Goal: Information Seeking & Learning: Learn about a topic

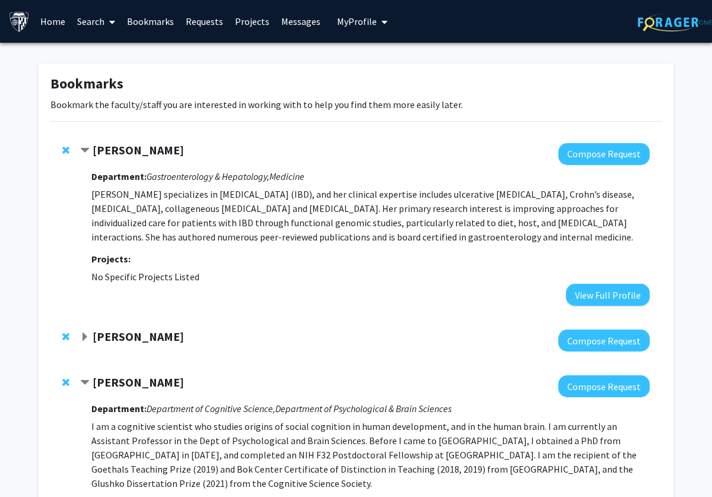
click at [85, 145] on div "[PERSON_NAME]" at bounding box center [208, 150] width 256 height 15
click at [87, 148] on span "Contract Joanna Melia Bookmark" at bounding box center [84, 150] width 9 height 9
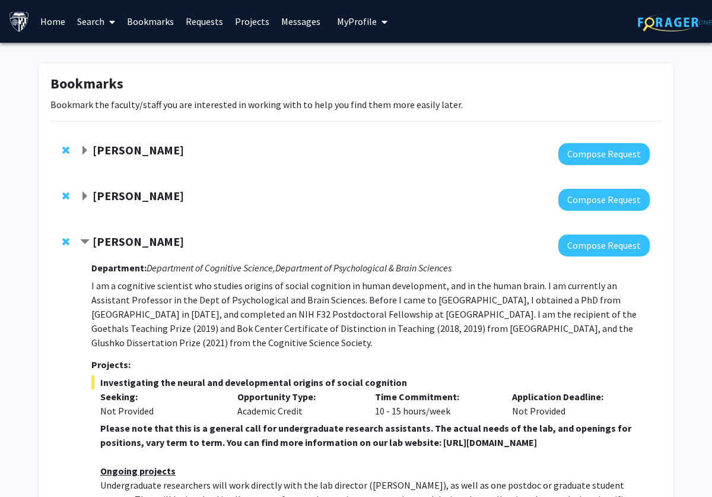
click at [87, 148] on span "Expand Joanna Melia Bookmark" at bounding box center [84, 150] width 9 height 9
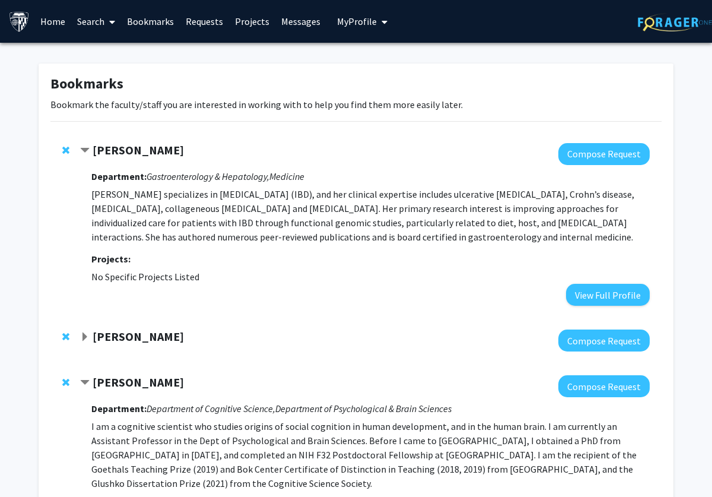
click at [85, 150] on span "Contract Joanna Melia Bookmark" at bounding box center [84, 150] width 9 height 9
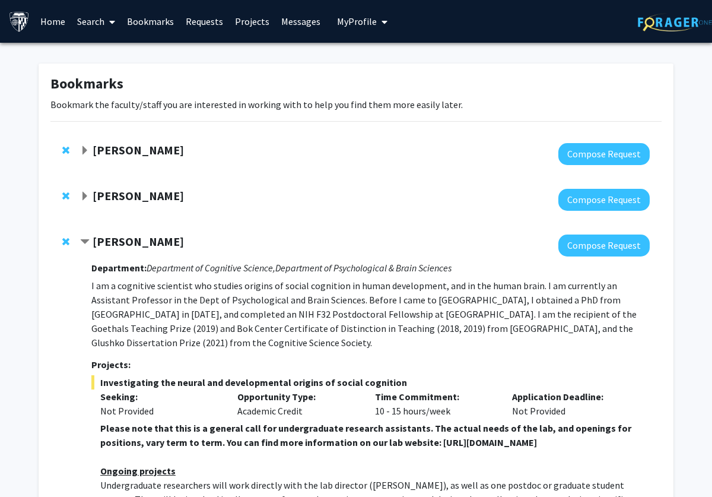
click at [85, 150] on span "Expand Joanna Melia Bookmark" at bounding box center [84, 150] width 9 height 9
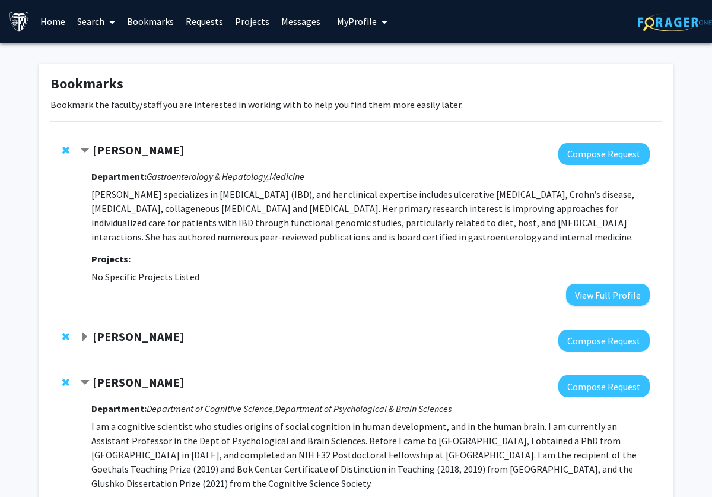
click at [85, 150] on span "Contract Joanna Melia Bookmark" at bounding box center [84, 150] width 9 height 9
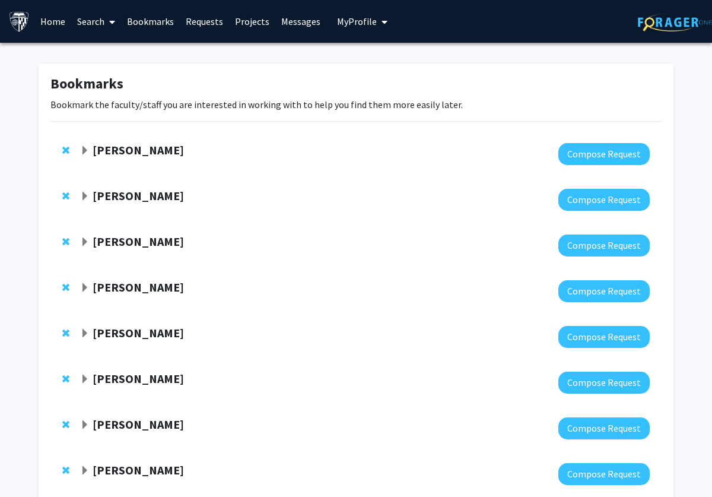
click at [82, 341] on div "[PERSON_NAME]" at bounding box center [208, 333] width 256 height 15
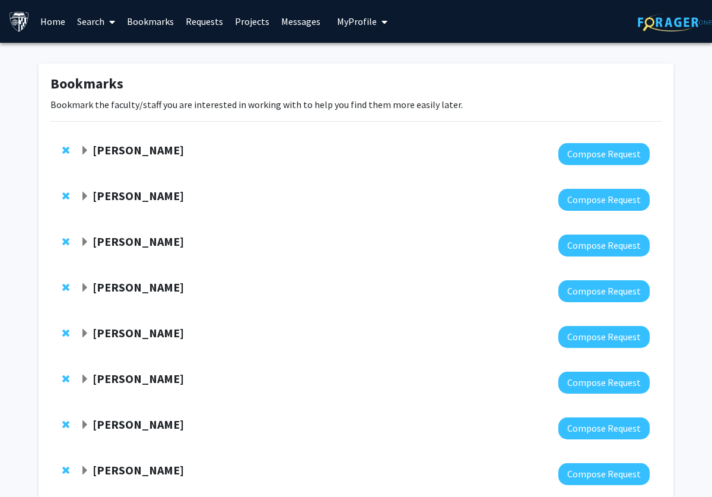
click at [287, 195] on div "[PERSON_NAME]" at bounding box center [208, 196] width 256 height 15
click at [146, 22] on link "Bookmarks" at bounding box center [150, 22] width 59 height 42
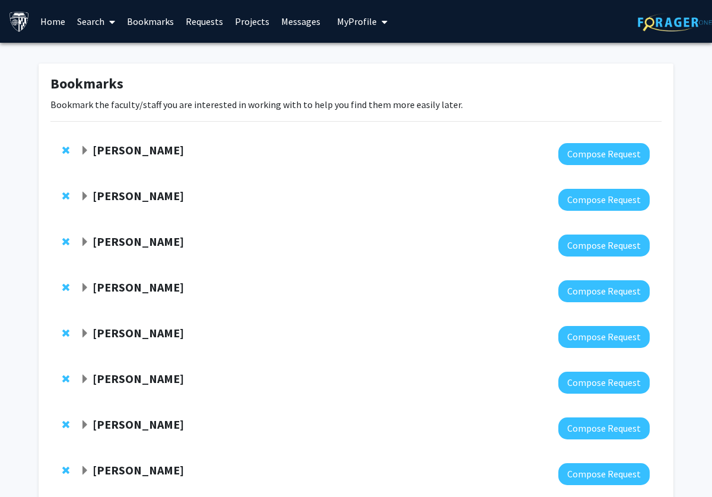
click at [20, 21] on img at bounding box center [19, 21] width 21 height 21
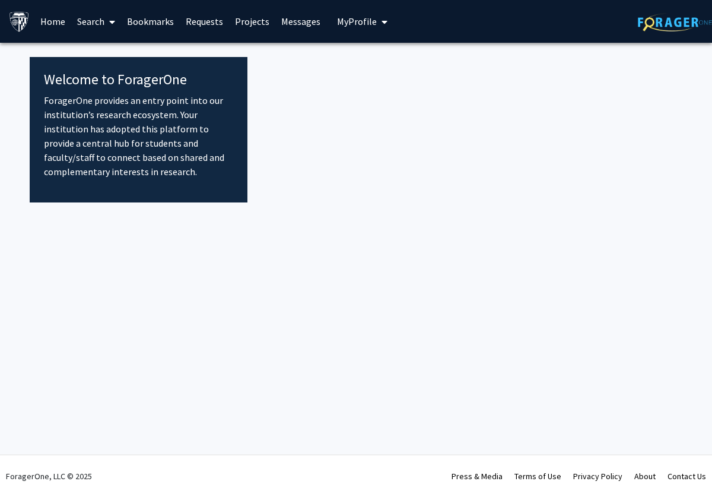
click at [20, 21] on img at bounding box center [19, 21] width 21 height 21
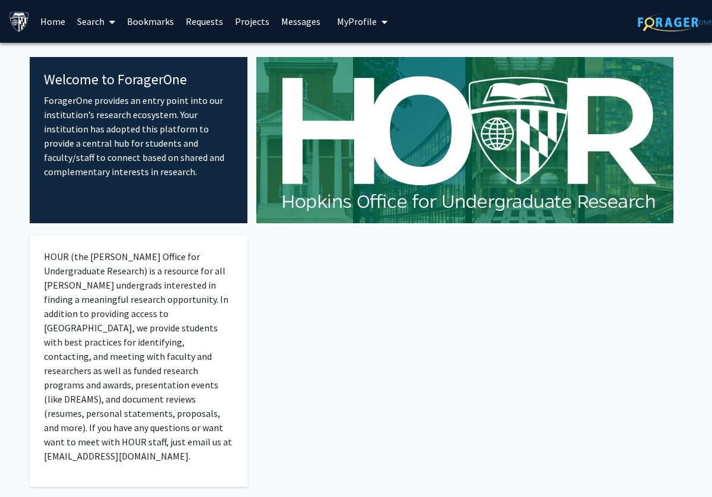
click at [20, 21] on img at bounding box center [19, 21] width 21 height 21
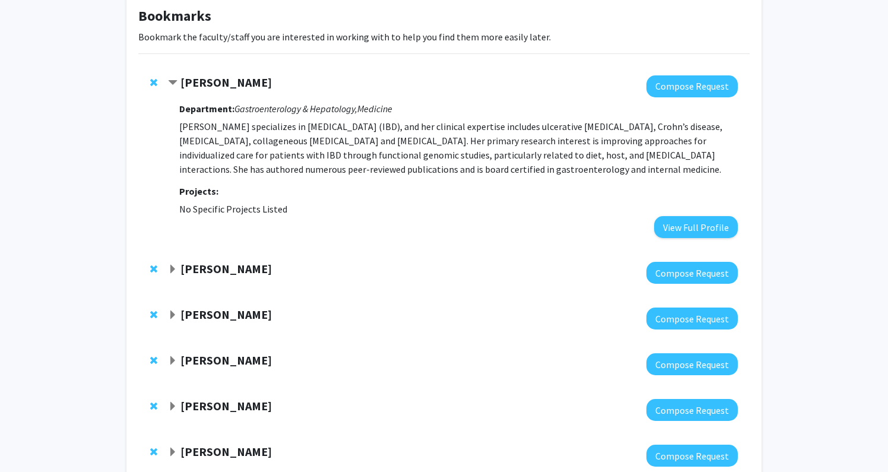
scroll to position [71, 0]
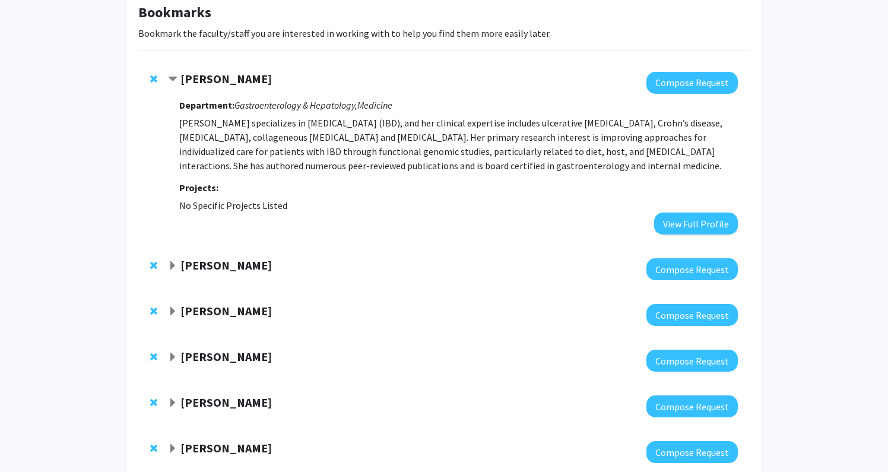
click at [174, 268] on span "Expand Jean Kim Bookmark" at bounding box center [172, 265] width 9 height 9
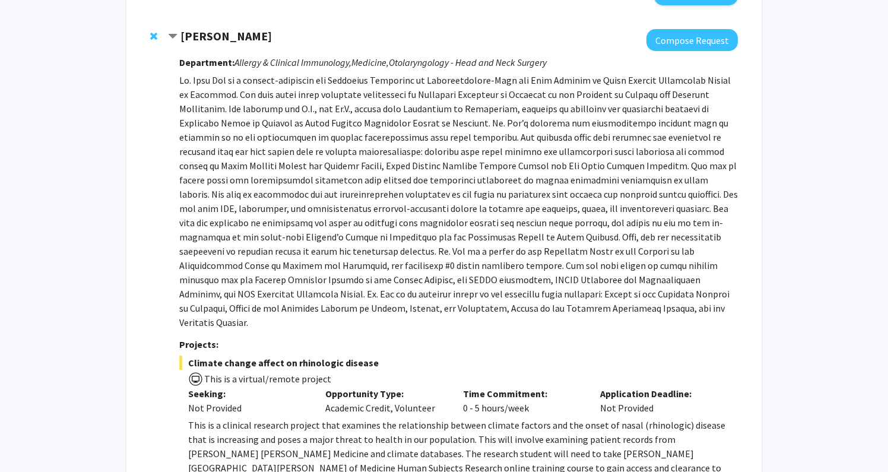
scroll to position [291, 0]
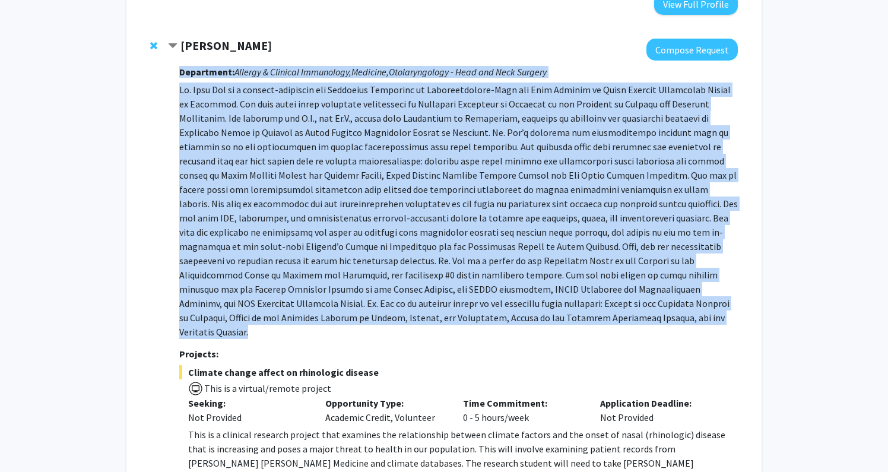
drag, startPoint x: 321, startPoint y: 322, endPoint x: 176, endPoint y: 72, distance: 289.0
click at [176, 72] on div "Jean Kim Compose Request Department: Allergy & Clinical Immunology, Medicine, O…" at bounding box center [453, 280] width 570 height 482
copy div "Department: Allergy & Clinical Immunology, Medicine, Otolaryngology - Head and …"
click at [172, 51] on span "Contract Jean Kim Bookmark" at bounding box center [172, 46] width 9 height 9
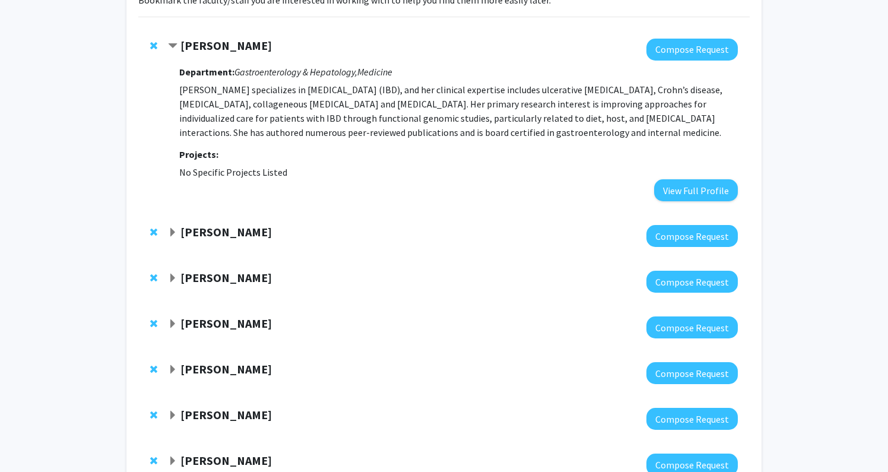
scroll to position [98, 0]
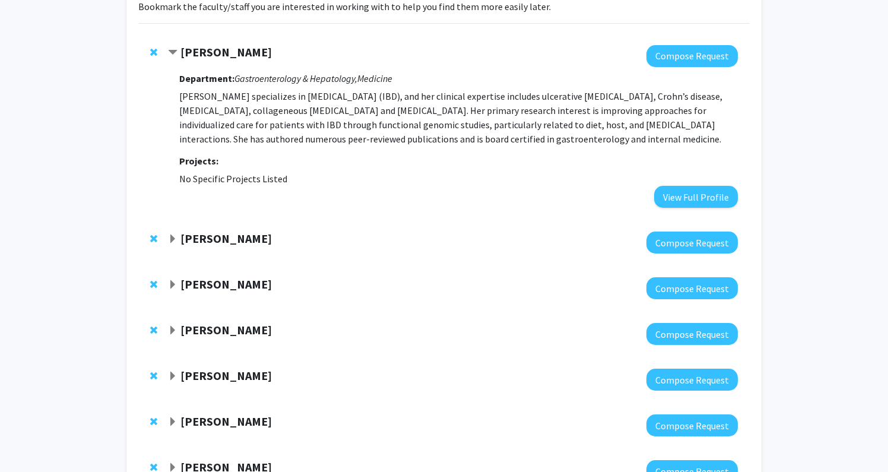
click at [172, 51] on span "Contract Joanna Melia Bookmark" at bounding box center [172, 52] width 9 height 9
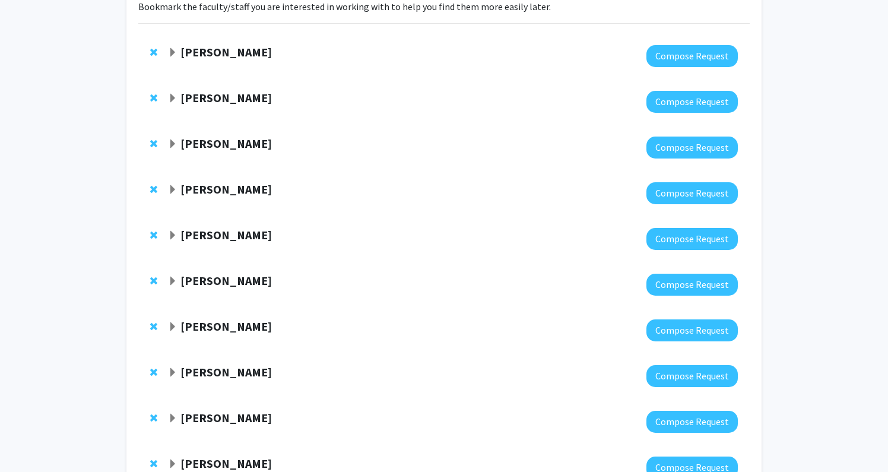
click at [171, 147] on span "Expand Shari Liu Bookmark" at bounding box center [172, 143] width 9 height 9
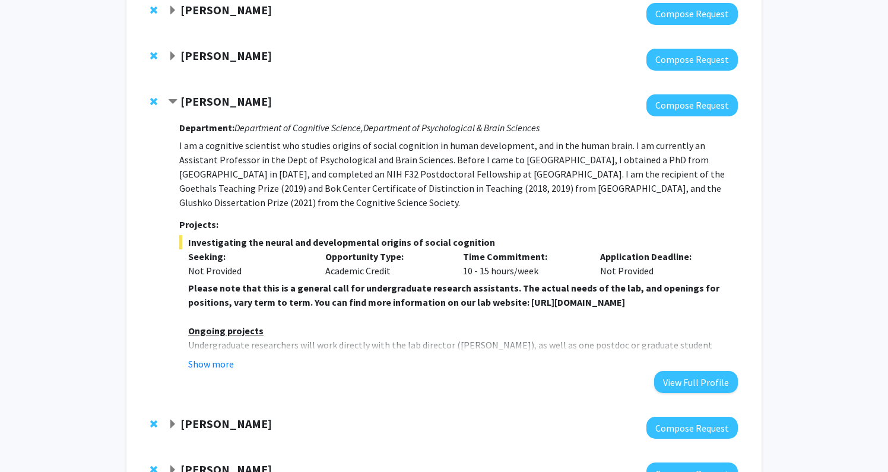
scroll to position [146, 0]
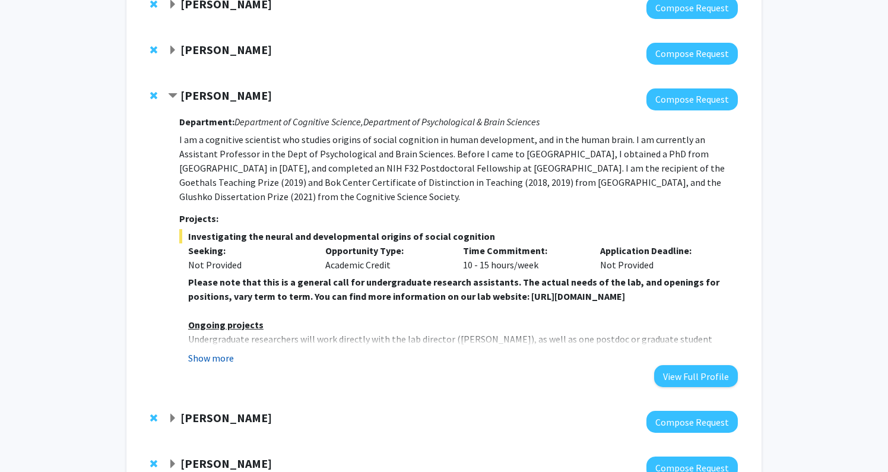
click at [205, 351] on button "Show more" at bounding box center [211, 358] width 46 height 14
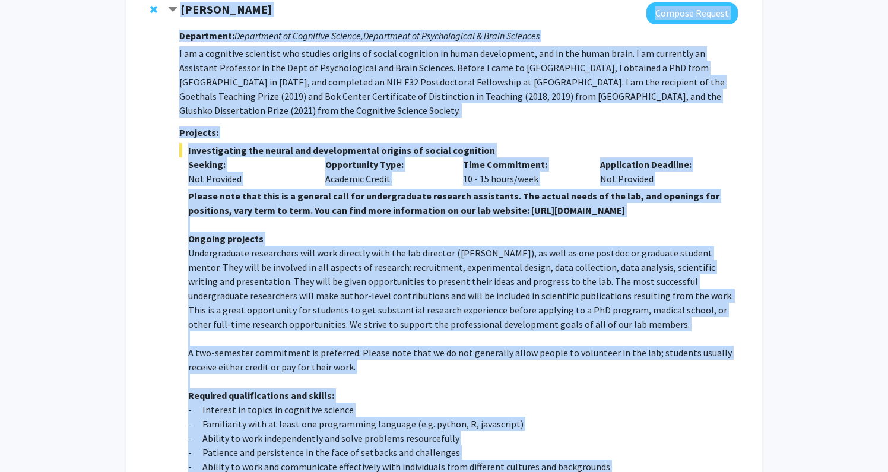
scroll to position [223, 0]
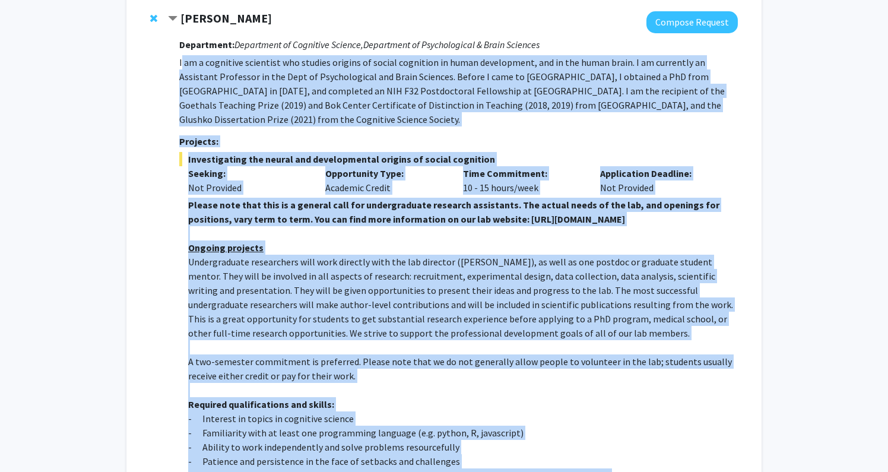
drag, startPoint x: 719, startPoint y: 377, endPoint x: 181, endPoint y: 56, distance: 625.9
click at [181, 56] on div "Department: Department of Cognitive Science, Department of Psychological & Brai…" at bounding box center [458, 328] width 558 height 590
click at [509, 199] on strong "Please note that this is a general call for undergraduate research assistants. …" at bounding box center [453, 212] width 531 height 26
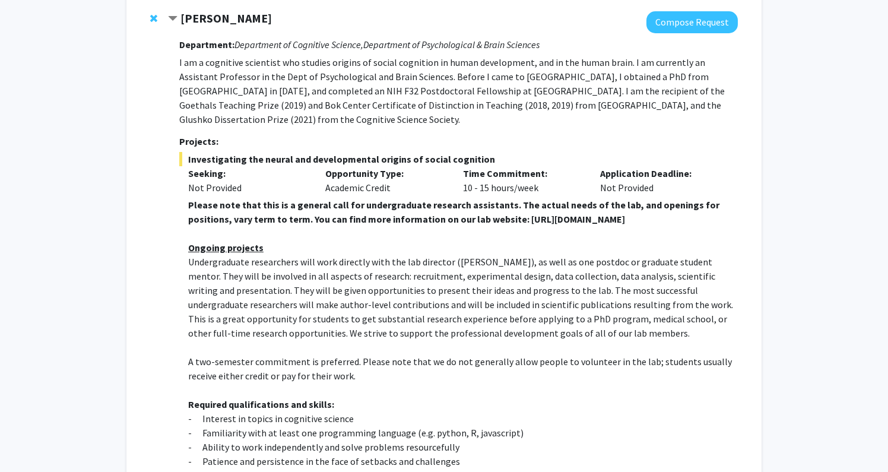
drag, startPoint x: 477, startPoint y: 208, endPoint x: 705, endPoint y: 211, distance: 228.5
click at [705, 211] on p "Please note that this is a general call for undergraduate research assistants. …" at bounding box center [462, 212] width 549 height 28
copy strong "https://www.liulaboratory.org/people/joining-the-lab"
click at [352, 291] on span "Undergraduate researchers will work directly with the lab director (Dr. Shari L…" at bounding box center [460, 297] width 545 height 83
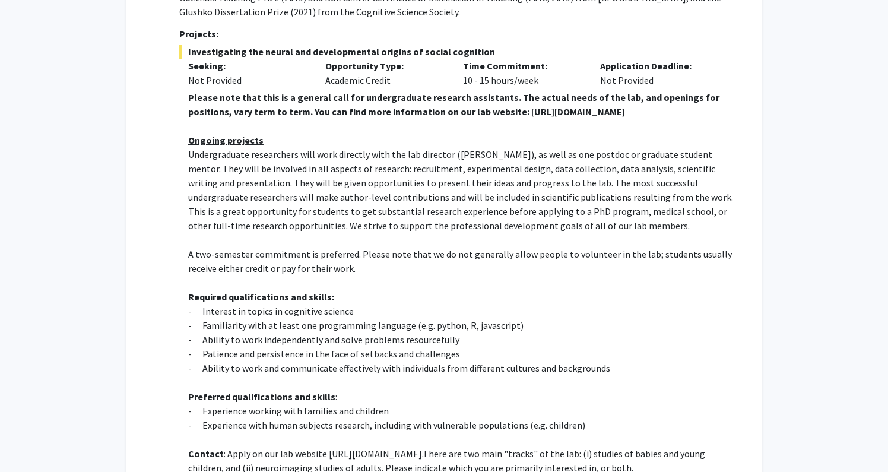
scroll to position [466, 0]
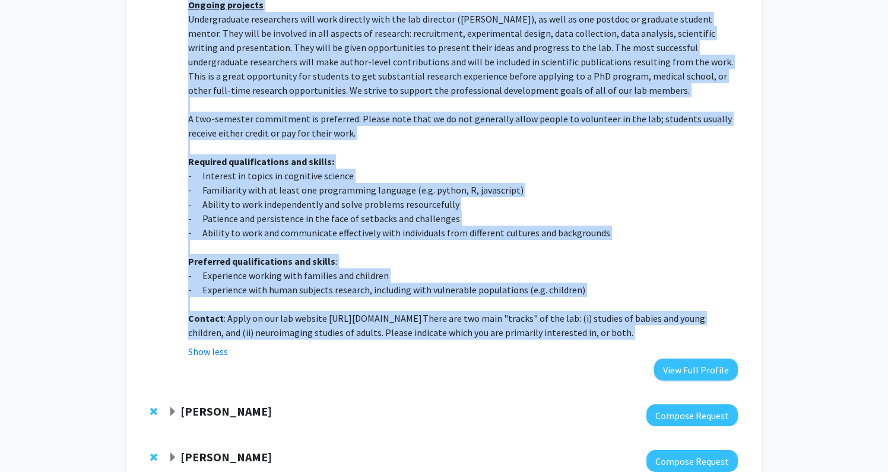
drag, startPoint x: 182, startPoint y: 46, endPoint x: 411, endPoint y: 326, distance: 362.3
click at [411, 326] on div "Department: Department of Cognitive Science, Department of Psychological & Brai…" at bounding box center [458, 86] width 558 height 590
copy div "Department: Department of Cognitive Science, Department of Psychological & Brai…"
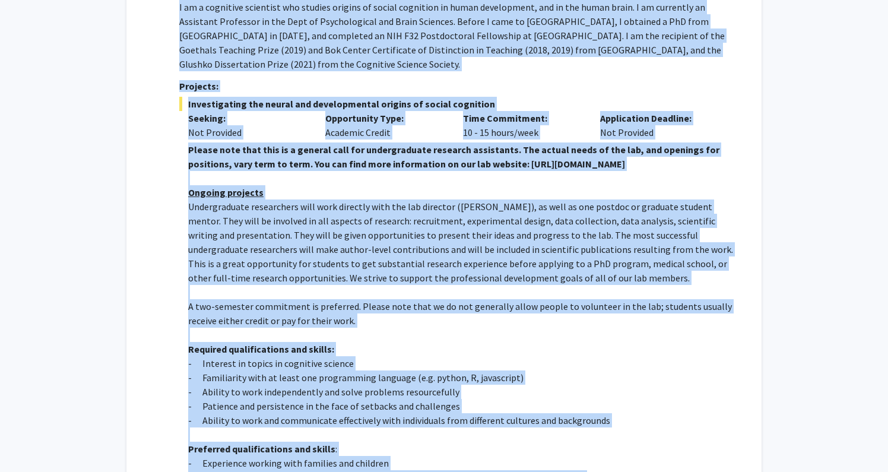
scroll to position [274, 0]
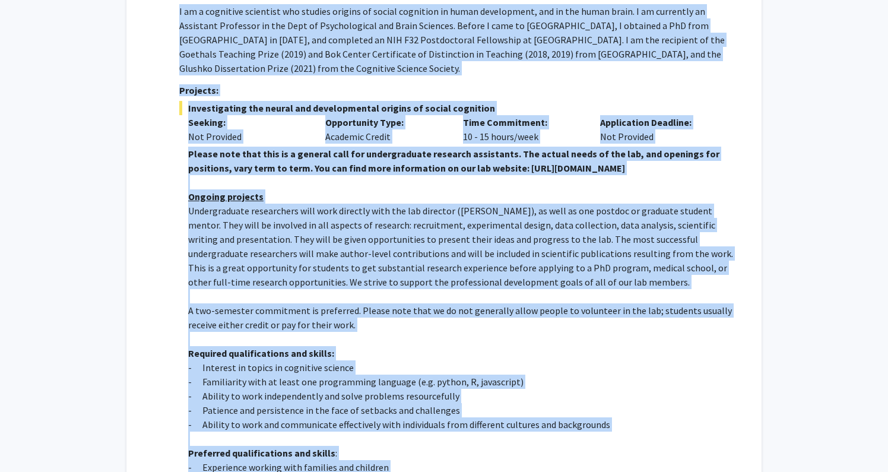
click at [192, 252] on span "Undergraduate researchers will work directly with the lab director (Dr. Shari L…" at bounding box center [460, 246] width 545 height 83
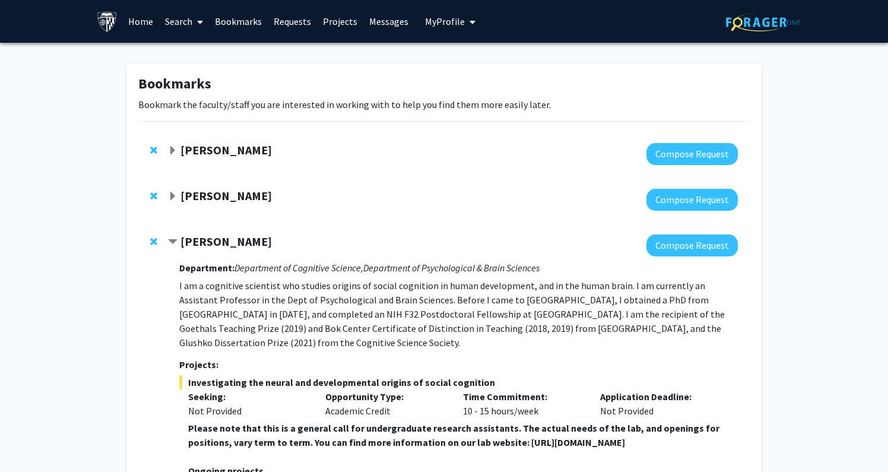
scroll to position [0, 0]
click at [176, 243] on span "Contract Shari Liu Bookmark" at bounding box center [172, 241] width 9 height 9
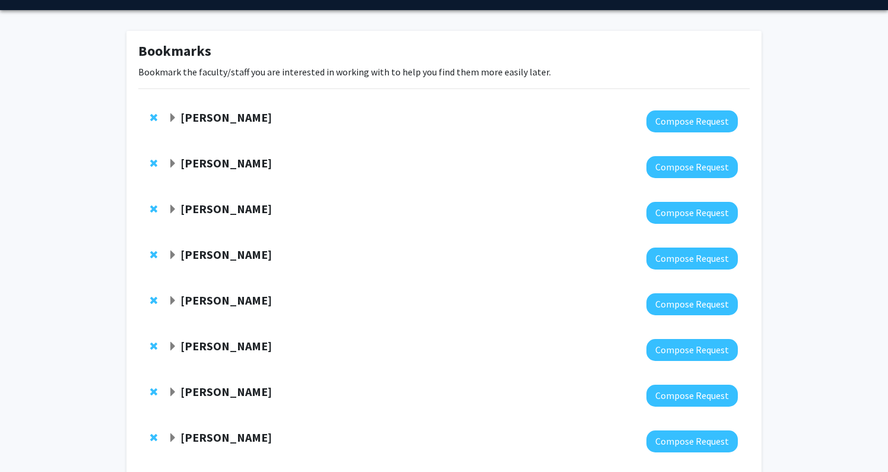
scroll to position [39, 0]
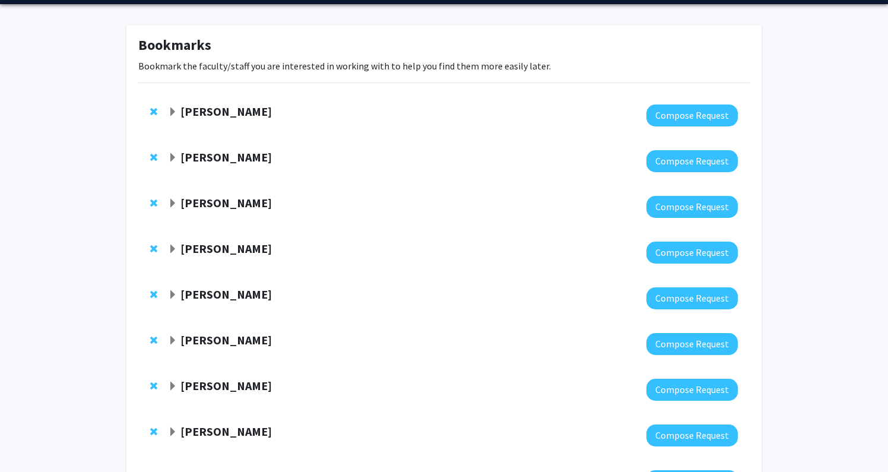
click at [211, 293] on strong "Angela Guarda" at bounding box center [225, 294] width 91 height 15
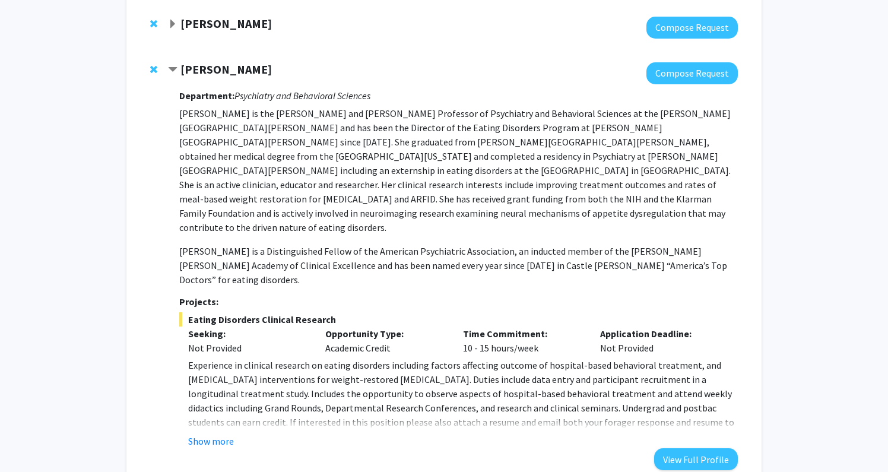
scroll to position [273, 0]
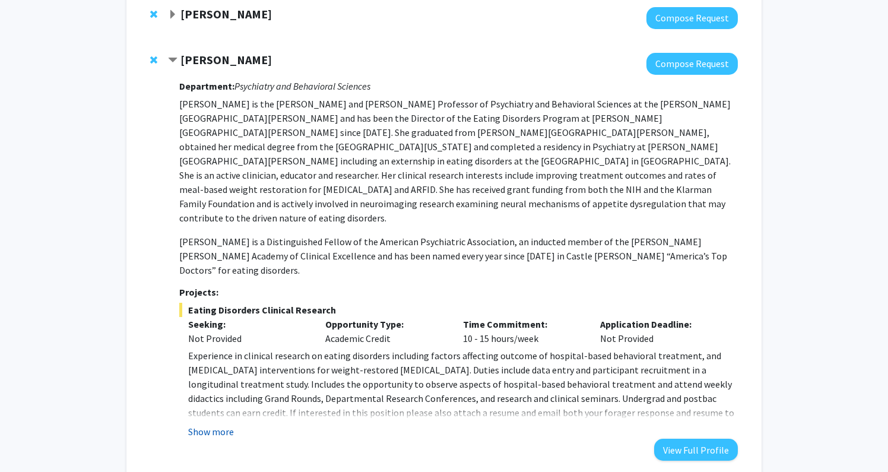
click at [221, 424] on button "Show more" at bounding box center [211, 431] width 46 height 14
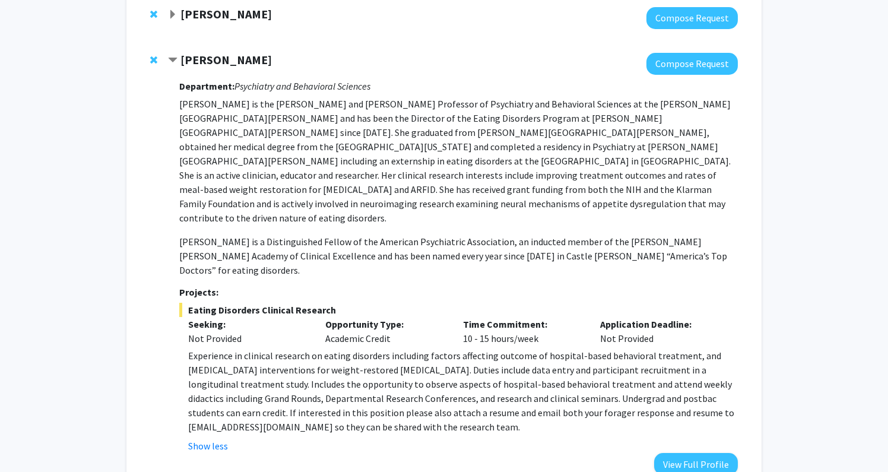
click at [174, 58] on span "Contract Angela Guarda Bookmark" at bounding box center [172, 60] width 9 height 9
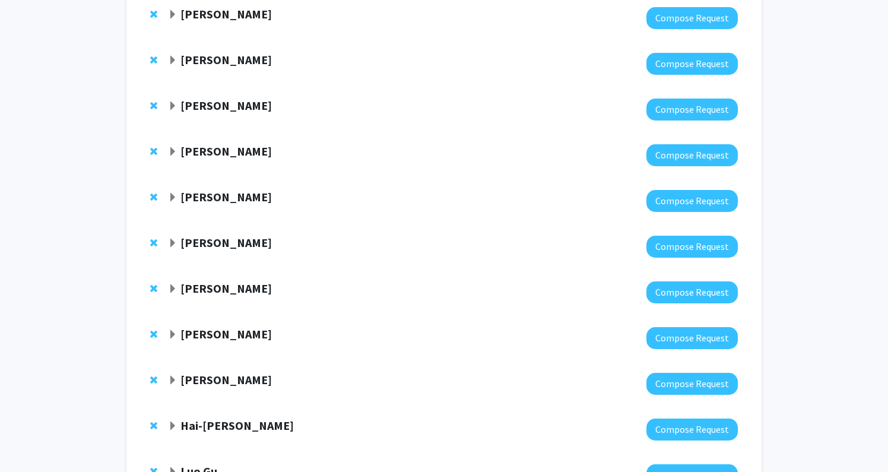
click at [201, 103] on strong "[PERSON_NAME]" at bounding box center [225, 105] width 91 height 15
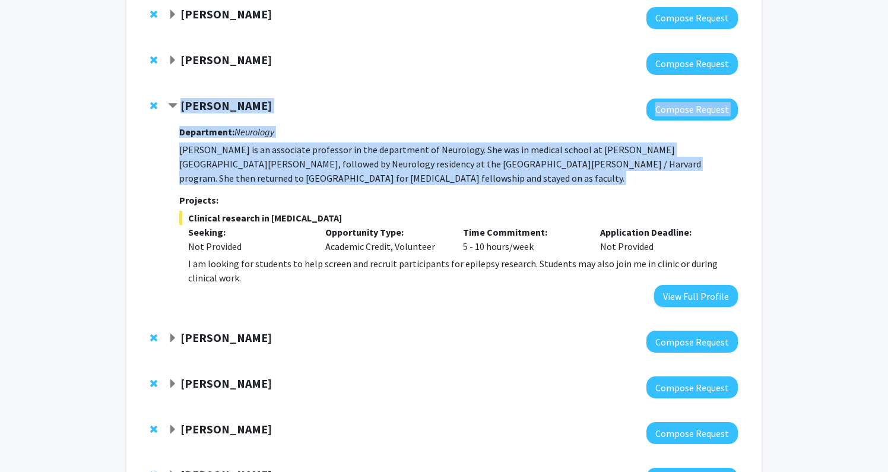
drag, startPoint x: 180, startPoint y: 108, endPoint x: 733, endPoint y: 178, distance: 556.9
click at [733, 178] on div "Emily Johnson Compose Request Department: Neurology Dr. Johnson is an associate…" at bounding box center [453, 203] width 570 height 208
copy div "Emily Johnson Compose Request Department: Neurology Dr. Johnson is an associate…"
click at [585, 116] on div at bounding box center [453, 110] width 570 height 22
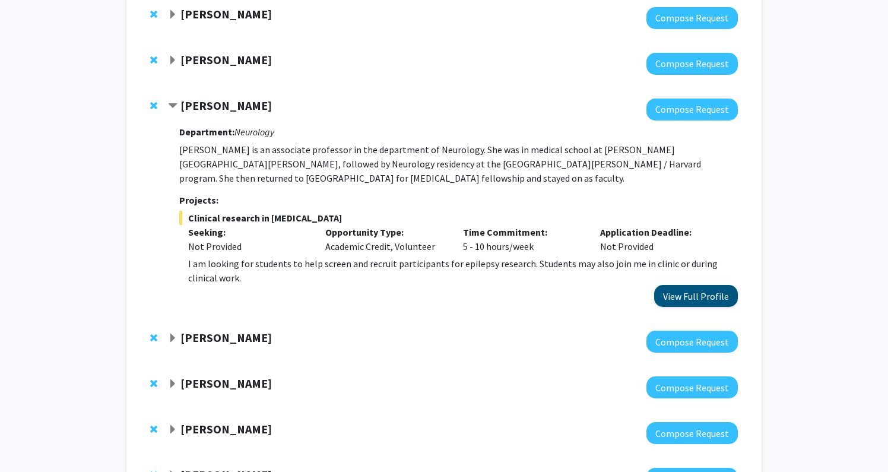
click at [679, 285] on button "View Full Profile" at bounding box center [696, 296] width 84 height 22
click at [174, 108] on span "Contract Emily Johnson Bookmark" at bounding box center [172, 105] width 9 height 9
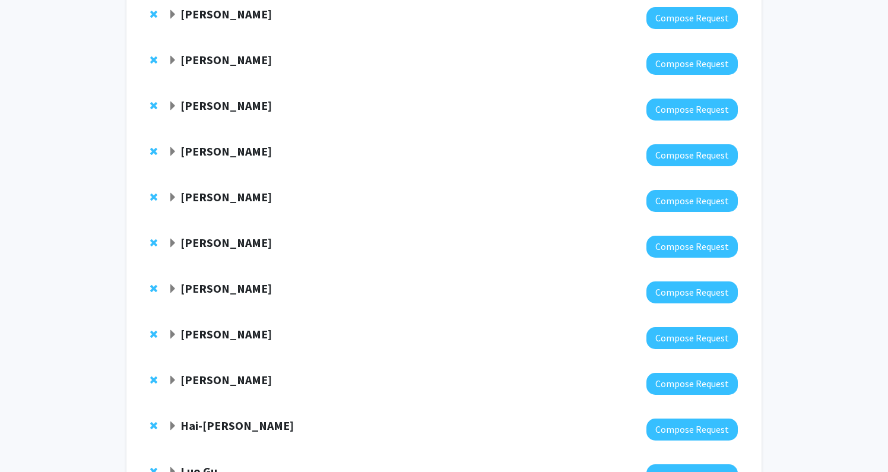
click at [173, 198] on span "Expand Gregory Kirk Bookmark" at bounding box center [172, 197] width 9 height 9
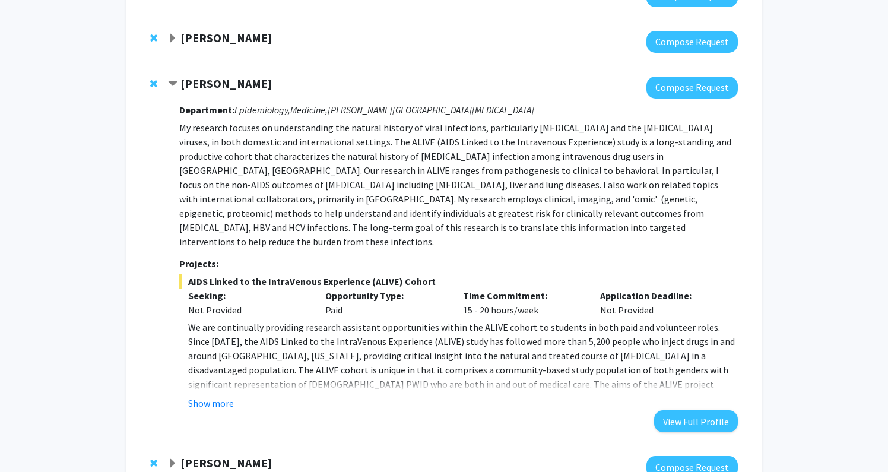
scroll to position [395, 0]
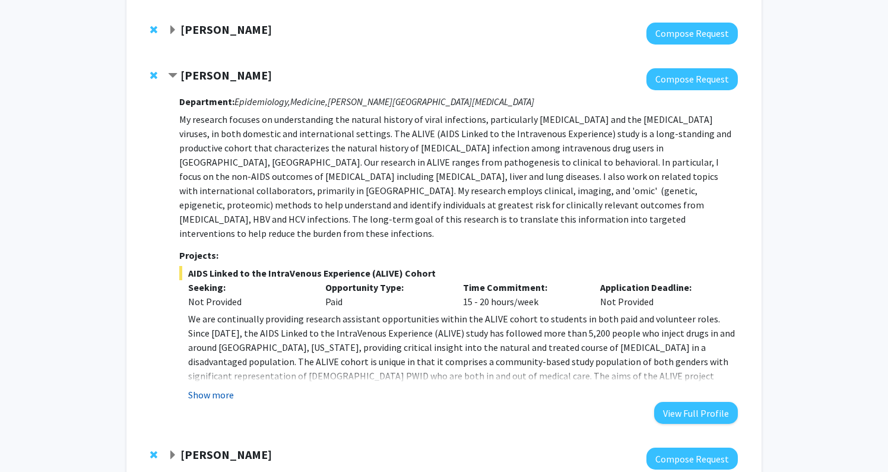
click at [215, 387] on button "Show more" at bounding box center [211, 394] width 46 height 14
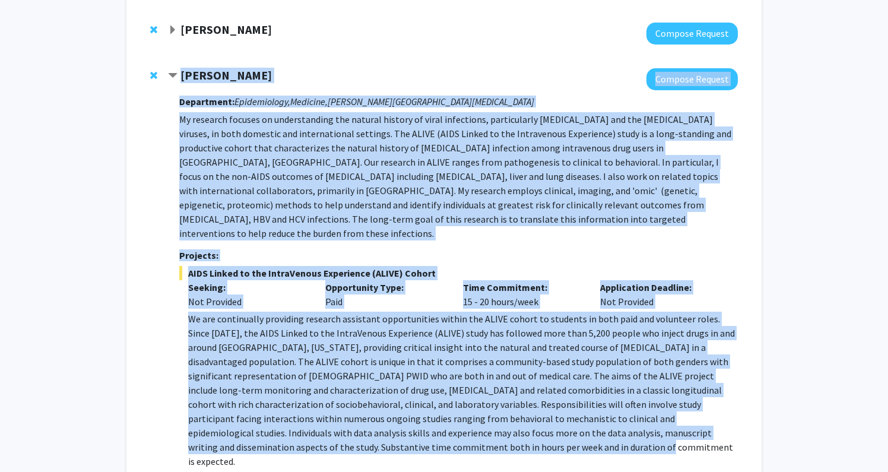
drag, startPoint x: 288, startPoint y: 424, endPoint x: 181, endPoint y: 75, distance: 364.9
click at [181, 75] on div "Gregory Kirk Compose Request Department: Epidemiology, Medicine, Sidney Kimmel …" at bounding box center [453, 288] width 570 height 441
copy div "Gregory Kirk Compose Request Department: Epidemiology, Medicine, Sidney Kimmel …"
click at [174, 78] on span "Contract Gregory Kirk Bookmark" at bounding box center [172, 75] width 9 height 9
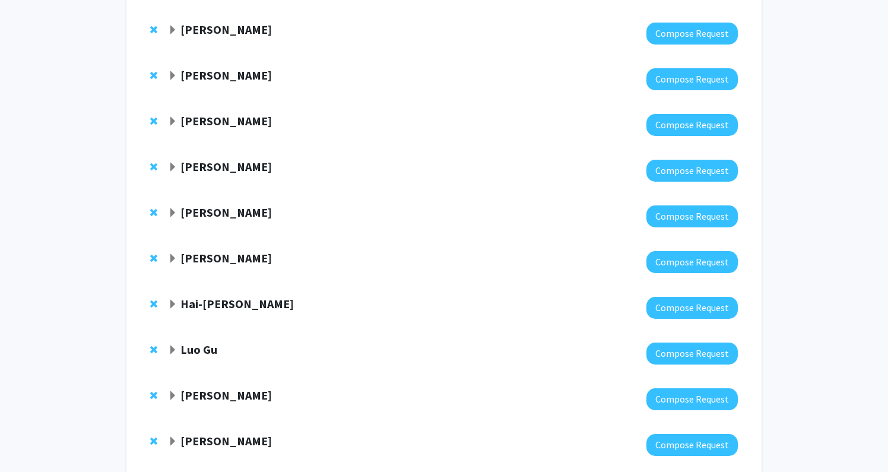
click at [171, 125] on span "Expand Pavan Bhargava Bookmark" at bounding box center [172, 121] width 9 height 9
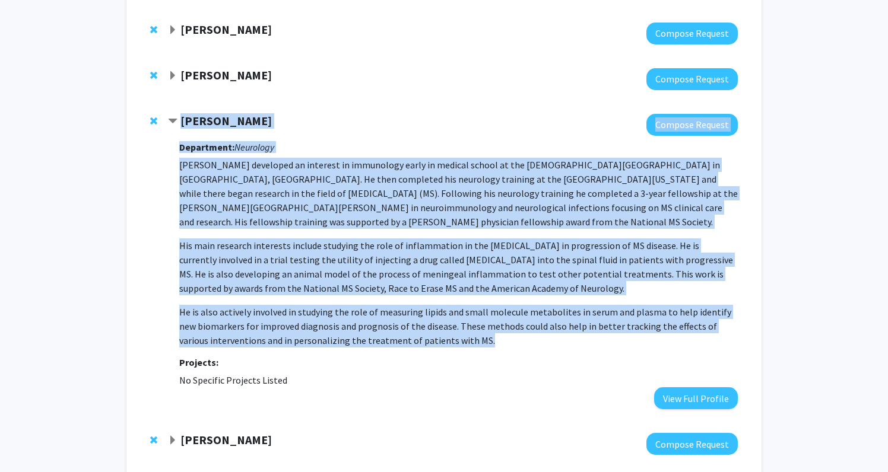
drag, startPoint x: 452, startPoint y: 339, endPoint x: 179, endPoint y: 120, distance: 350.0
click at [179, 120] on div "Pavan Bhargava Compose Request Department: Neurology Dr. Bhargava developed an …" at bounding box center [453, 262] width 570 height 296
copy div "Pavan Bhargava Compose Request Department: Neurology Dr. Bhargava developed an …"
click at [172, 120] on span "Contract Pavan Bhargava Bookmark" at bounding box center [172, 121] width 9 height 9
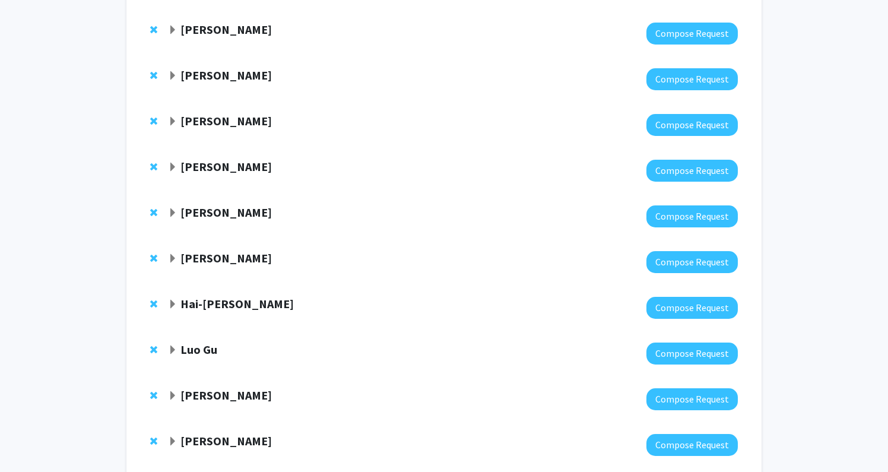
click at [171, 168] on span "Expand Mostafa Borahay Bookmark" at bounding box center [172, 167] width 9 height 9
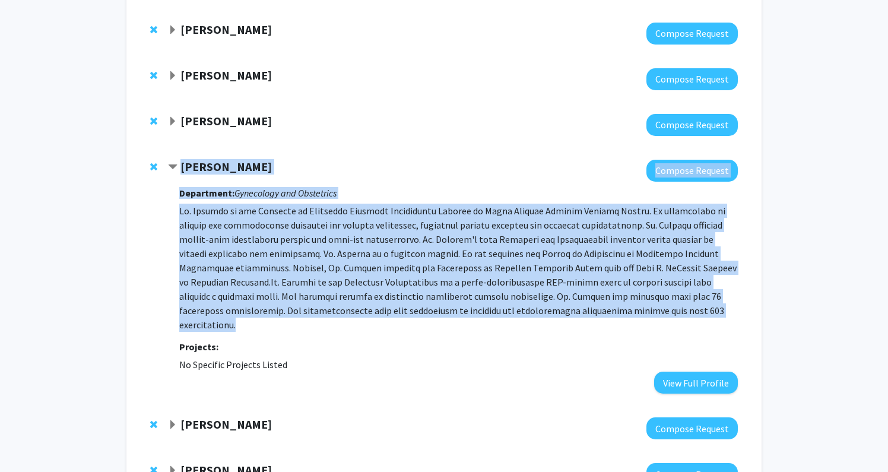
drag, startPoint x: 543, startPoint y: 312, endPoint x: 175, endPoint y: 164, distance: 396.5
click at [175, 164] on div "Mostafa Borahay Compose Request Department: Gynecology and Obstetrics Projects:…" at bounding box center [453, 277] width 570 height 234
copy div "Mostafa Borahay Compose Request Department: Gynecology and Obstetrics Dr. Borah…"
click at [173, 169] on span "Contract Mostafa Borahay Bookmark" at bounding box center [172, 167] width 9 height 9
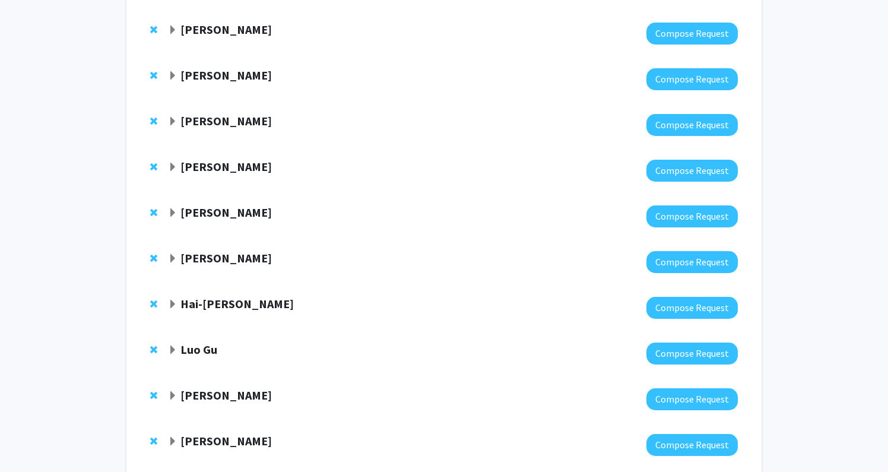
click at [173, 213] on span "Expand Andreas Andreou Bookmark" at bounding box center [172, 212] width 9 height 9
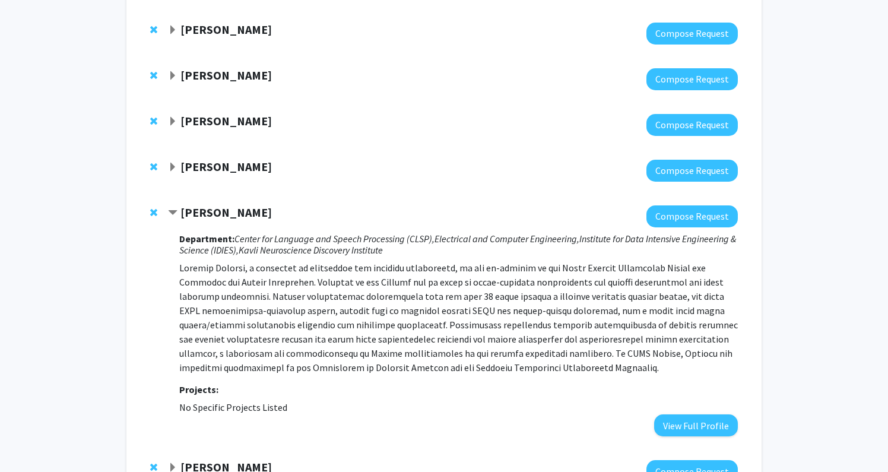
drag, startPoint x: 297, startPoint y: 417, endPoint x: 171, endPoint y: 217, distance: 236.8
click at [171, 217] on div "Andreas Andreou Compose Request Department: Center for Language and Speech Proc…" at bounding box center [453, 320] width 570 height 231
copy div "Andreas Andreou Compose Request Department: Center for Language and Speech Proc…"
click at [171, 211] on span "Contract Andreas Andreou Bookmark" at bounding box center [172, 212] width 9 height 9
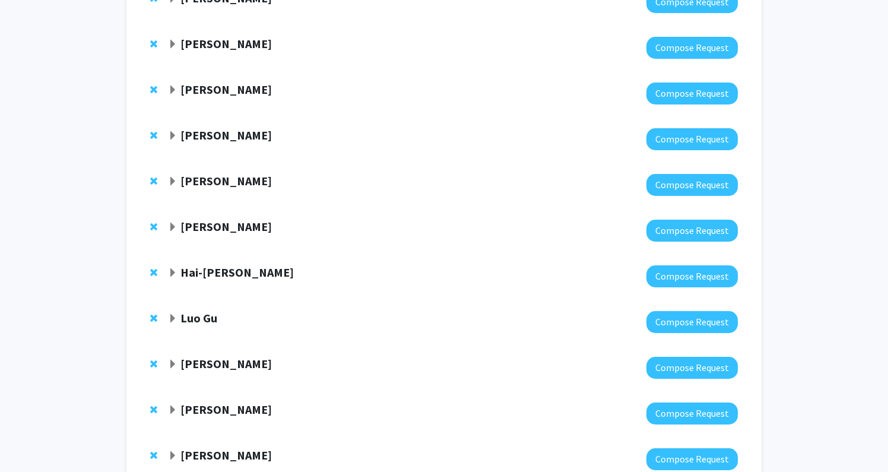
scroll to position [452, 0]
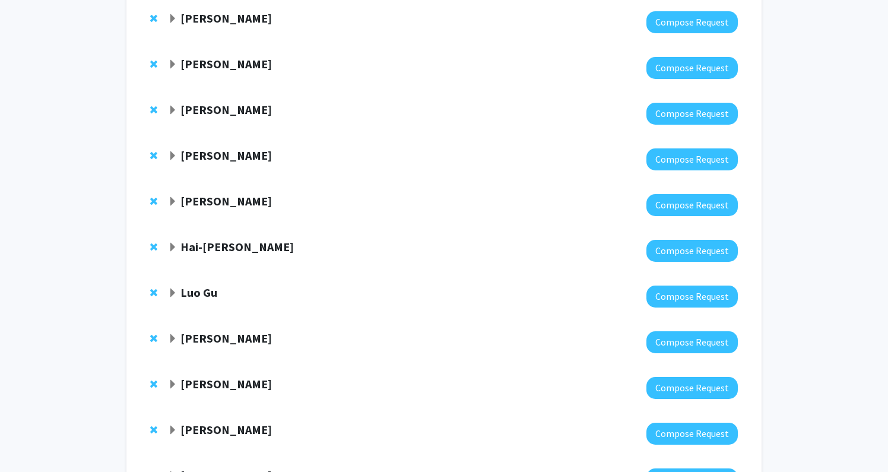
click at [171, 205] on span "Expand Ted Dawson Bookmark" at bounding box center [172, 201] width 9 height 9
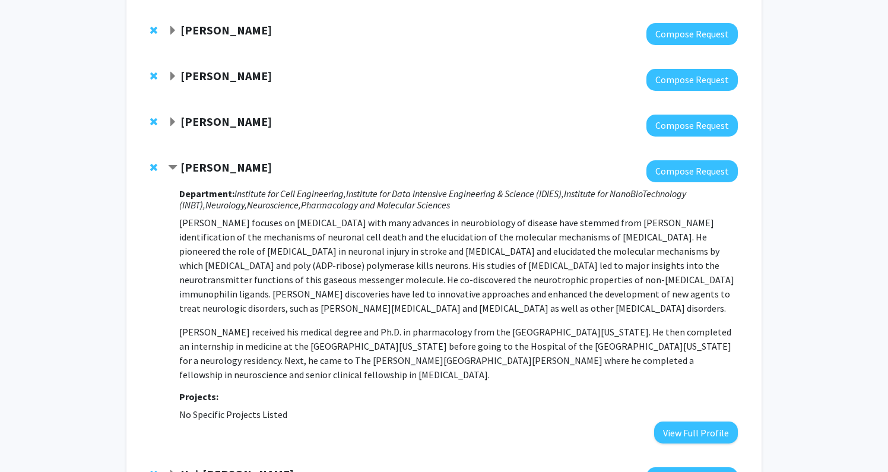
scroll to position [498, 0]
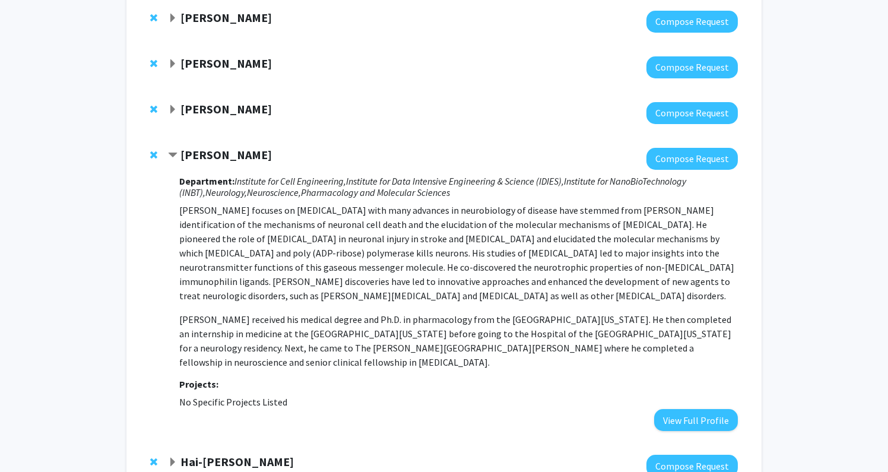
drag, startPoint x: 306, startPoint y: 403, endPoint x: 170, endPoint y: 178, distance: 262.5
click at [170, 178] on div "Ted Dawson Compose Request Department: Institute for Cell Engineering, Institut…" at bounding box center [453, 290] width 570 height 284
copy div "Department: Institute for Cell Engineering, Institute for Data Intensive Engine…"
click at [173, 150] on div "Ted Dawson" at bounding box center [296, 155] width 256 height 15
click at [173, 154] on span "Contract Ted Dawson Bookmark" at bounding box center [172, 155] width 9 height 9
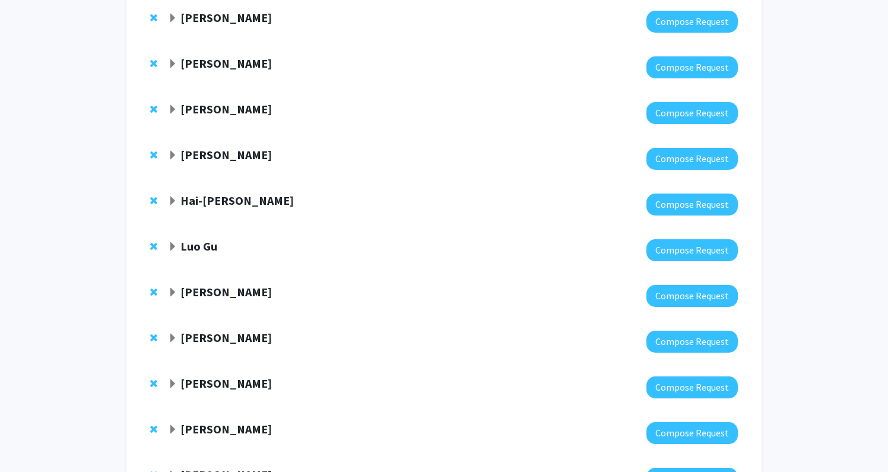
click at [174, 202] on span "Expand Hai-Quan Mao Bookmark" at bounding box center [172, 200] width 9 height 9
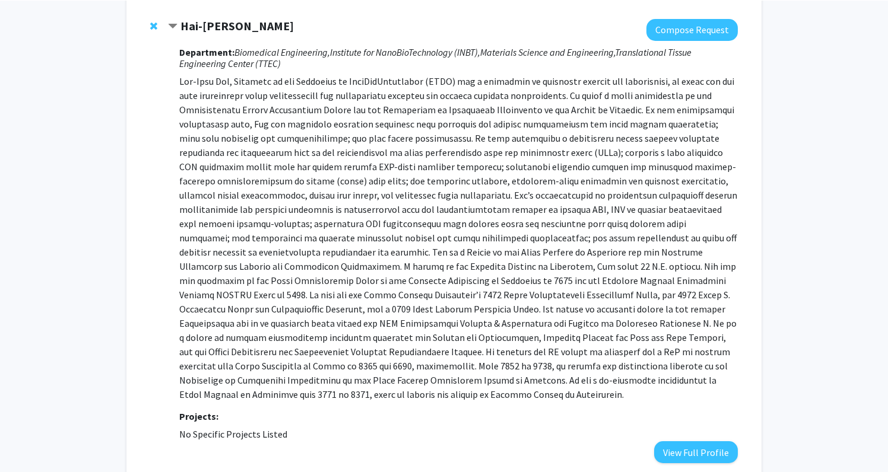
scroll to position [697, 0]
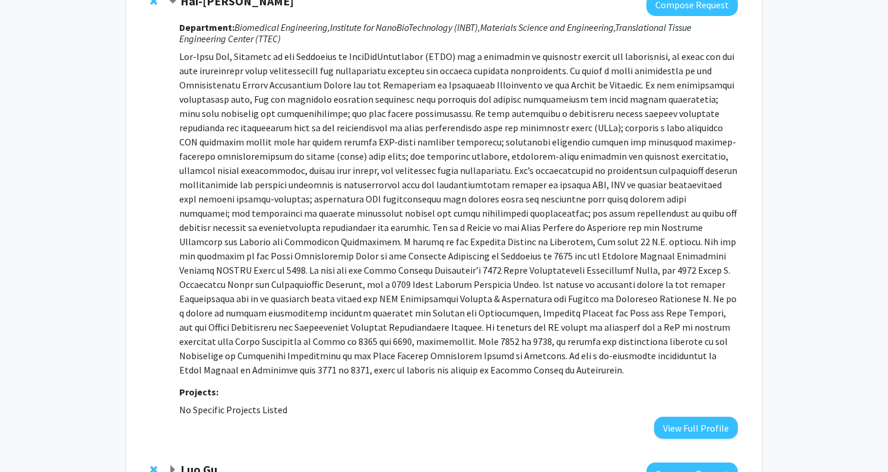
drag, startPoint x: 311, startPoint y: 412, endPoint x: 183, endPoint y: 8, distance: 423.8
click at [183, 8] on div "Hai-Quan Mao Compose Request Department: Biomedical Engineering, Institute for …" at bounding box center [453, 216] width 570 height 445
copy div "Hai-Quan Mao Compose Request Department: Biomedical Engineering, Institute for …"
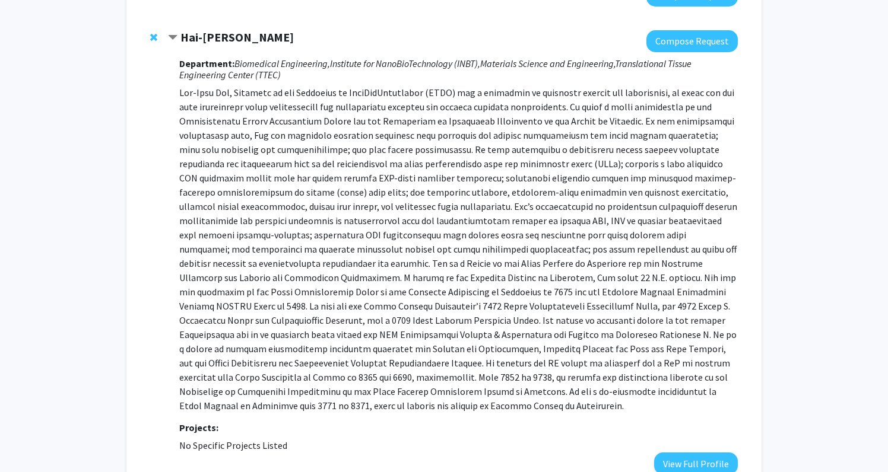
scroll to position [652, 0]
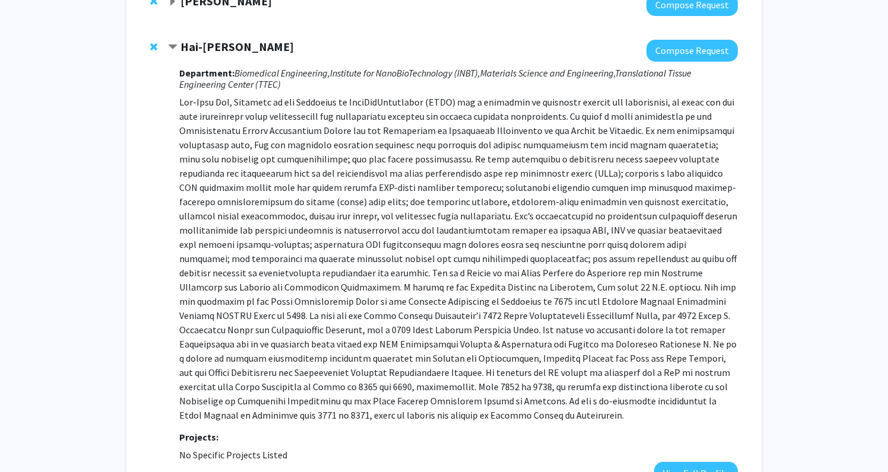
click at [177, 45] on span "Contract Hai-Quan Mao Bookmark" at bounding box center [172, 47] width 9 height 9
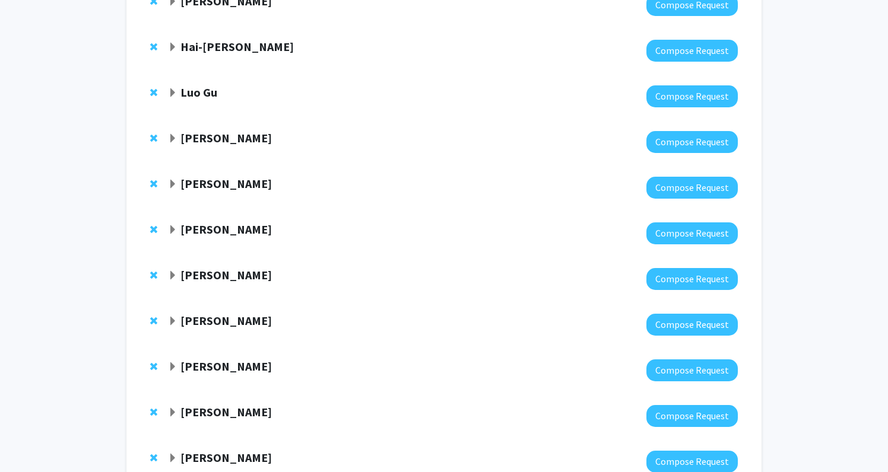
click at [170, 94] on span "Expand Luo Gu Bookmark" at bounding box center [172, 92] width 9 height 9
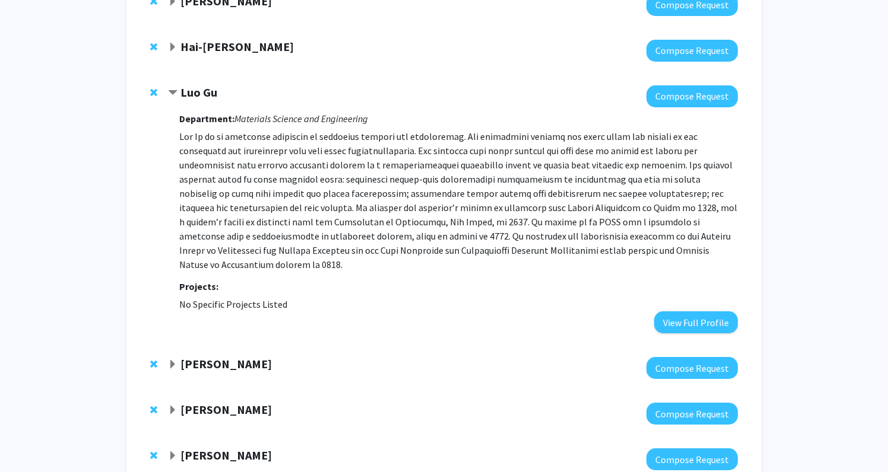
drag, startPoint x: 291, startPoint y: 289, endPoint x: 174, endPoint y: 86, distance: 234.5
click at [174, 86] on div "Luo Gu Compose Request Department: Materials Science and Engineering Projects: …" at bounding box center [443, 210] width 611 height 272
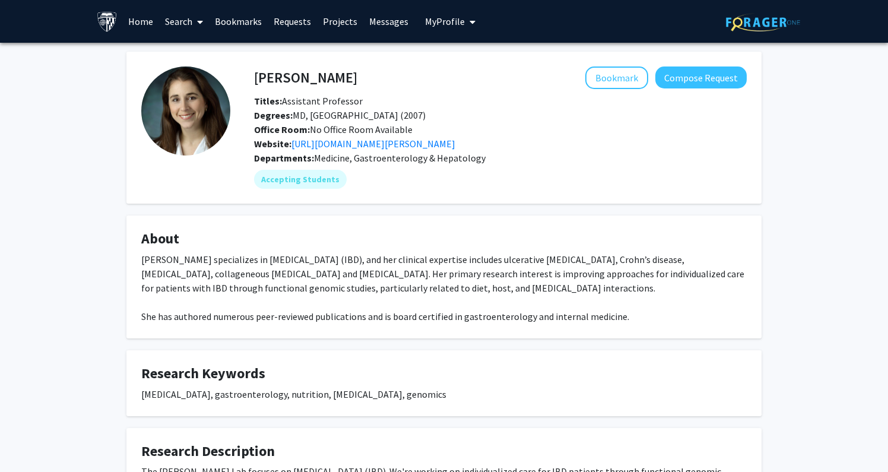
scroll to position [110, 0]
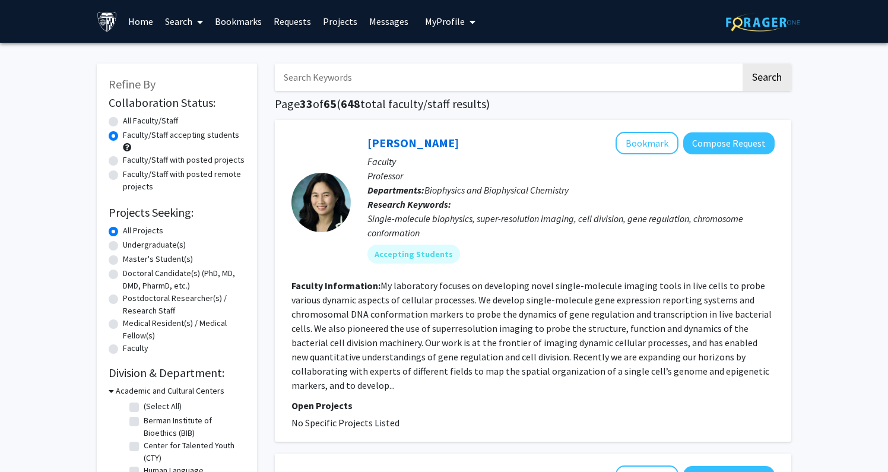
scroll to position [1512, 0]
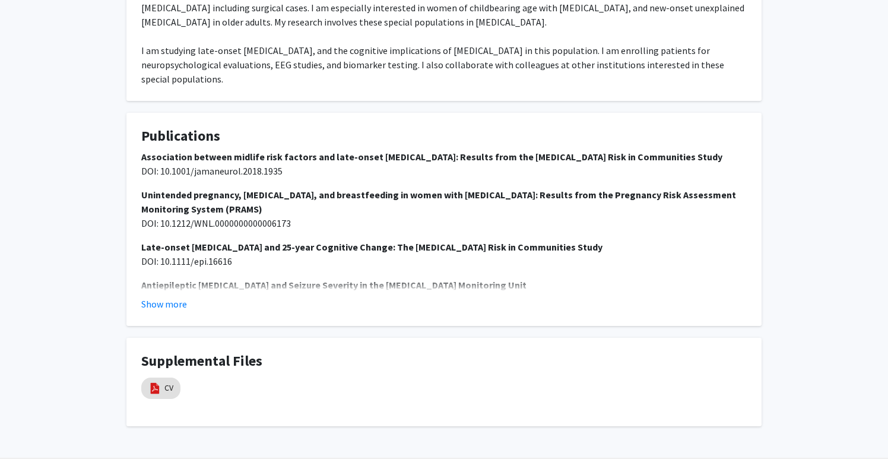
scroll to position [571, 0]
click at [160, 379] on mat-chip "CV" at bounding box center [160, 389] width 39 height 21
click at [162, 379] on mat-chip "CV" at bounding box center [160, 389] width 39 height 21
click at [161, 379] on mat-chip "CV" at bounding box center [160, 389] width 39 height 21
click at [169, 383] on link "CV" at bounding box center [168, 389] width 9 height 12
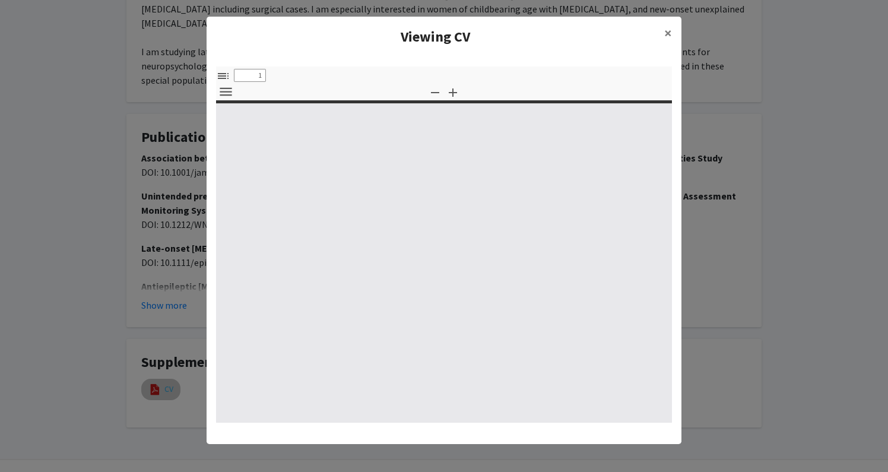
select select "custom"
type input "0"
select select "custom"
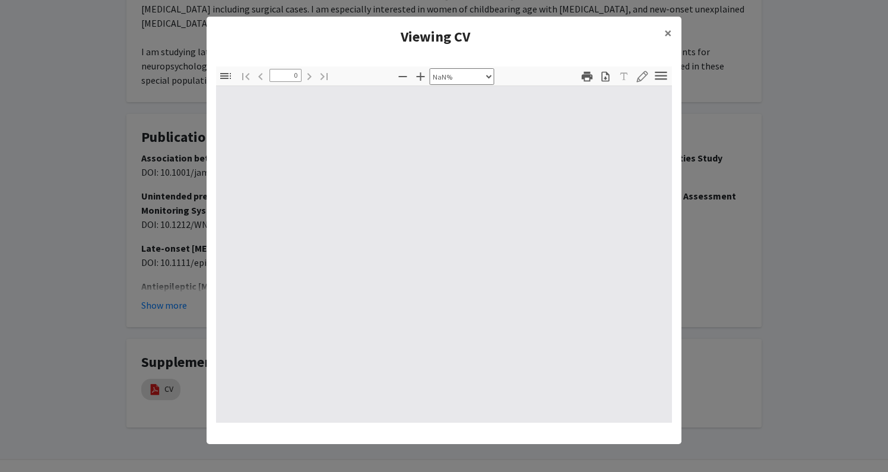
type input "1"
select select "auto"
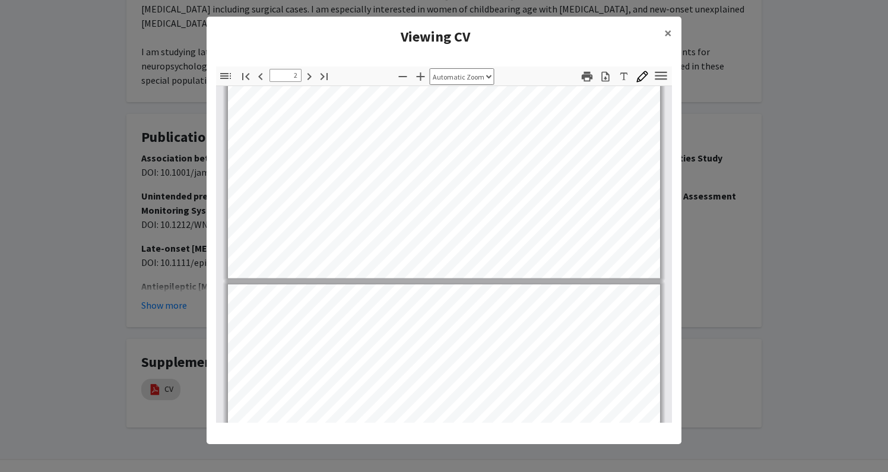
scroll to position [938, 0]
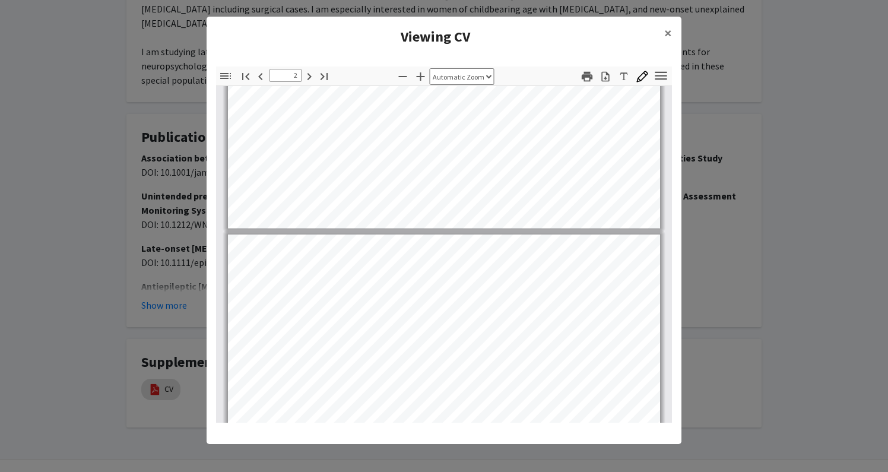
type input "1"
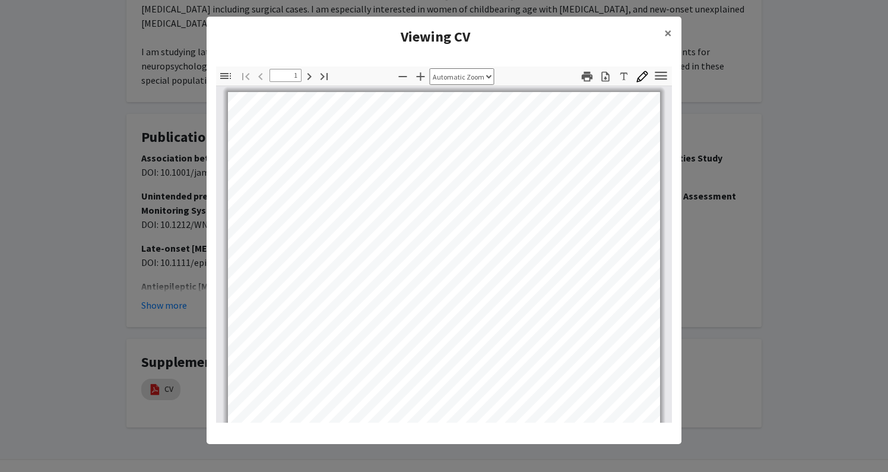
scroll to position [0, 0]
click at [796, 284] on modal-container "Viewing CV × Thumbnails Document Outline Attachments Layers Current Outline Ite…" at bounding box center [444, 236] width 888 height 472
